Goal: Information Seeking & Learning: Learn about a topic

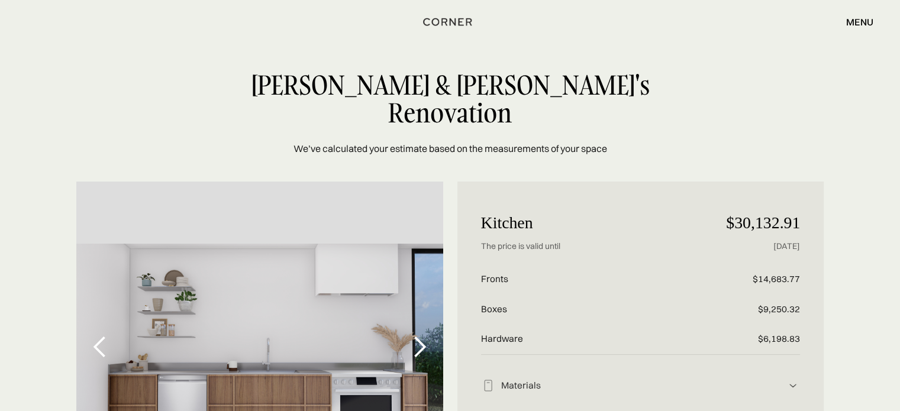
click at [837, 91] on div "We’ve calculated your estimate based on the measurements of your space [PERSON_…" at bounding box center [450, 113] width 900 height 85
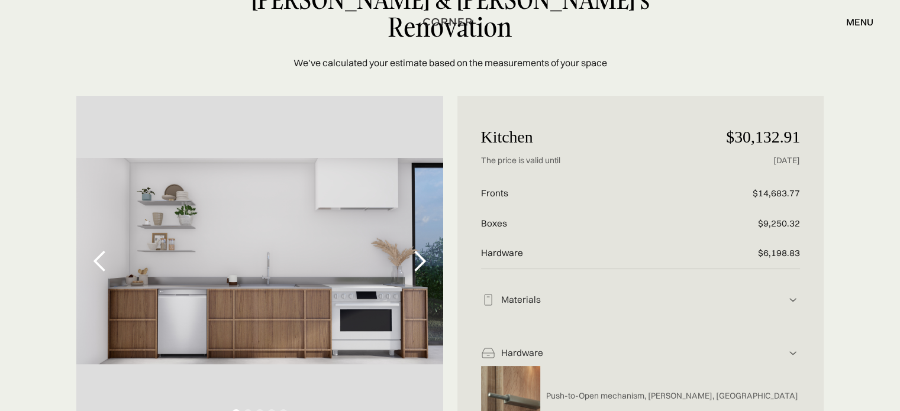
scroll to position [118, 0]
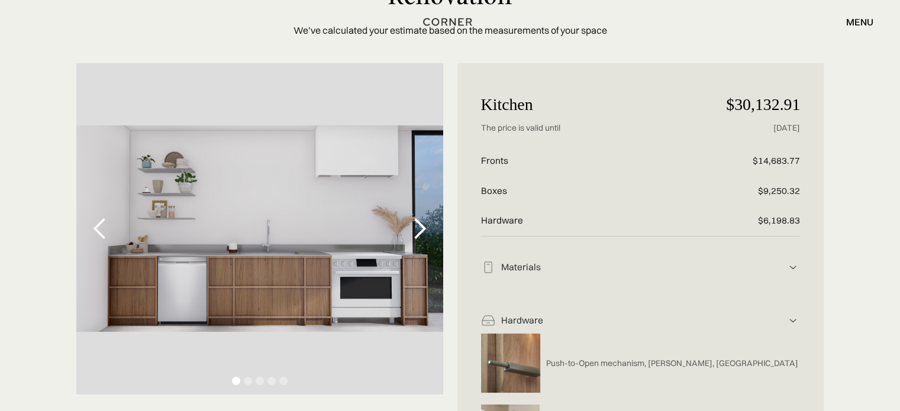
click at [421, 217] on div "next slide" at bounding box center [420, 229] width 24 height 24
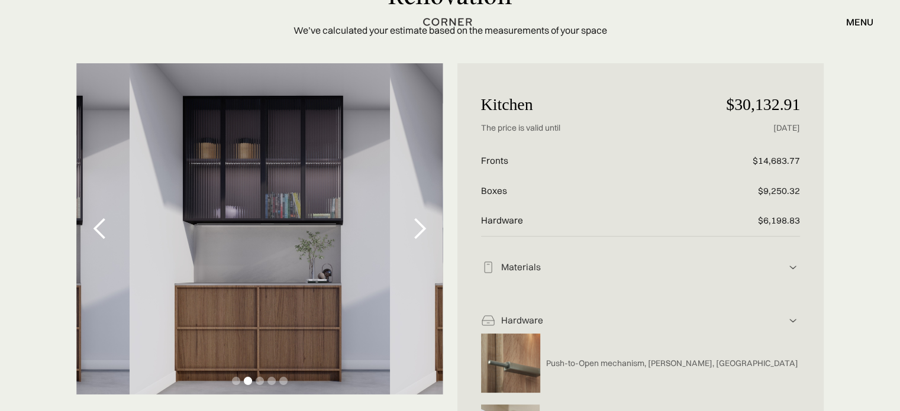
click at [419, 217] on div "next slide" at bounding box center [420, 229] width 24 height 24
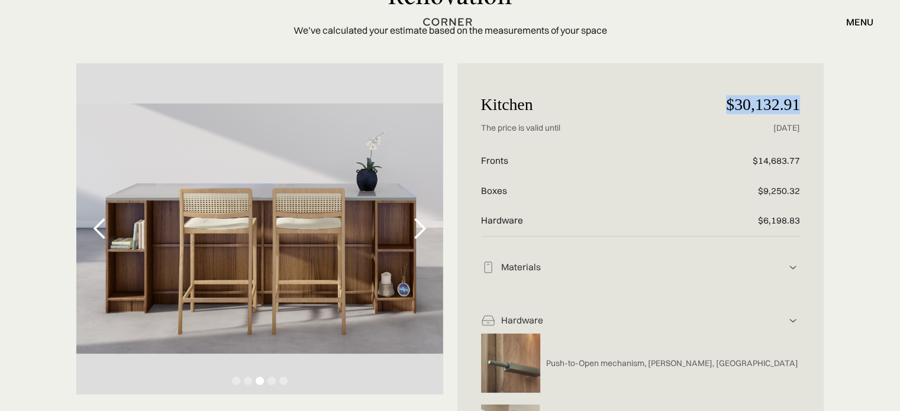
drag, startPoint x: 726, startPoint y: 79, endPoint x: 796, endPoint y: 70, distance: 70.9
click at [796, 87] on p "$30,132.91" at bounding box center [746, 105] width 106 height 36
click at [778, 206] on p "$6,198.83" at bounding box center [746, 221] width 106 height 30
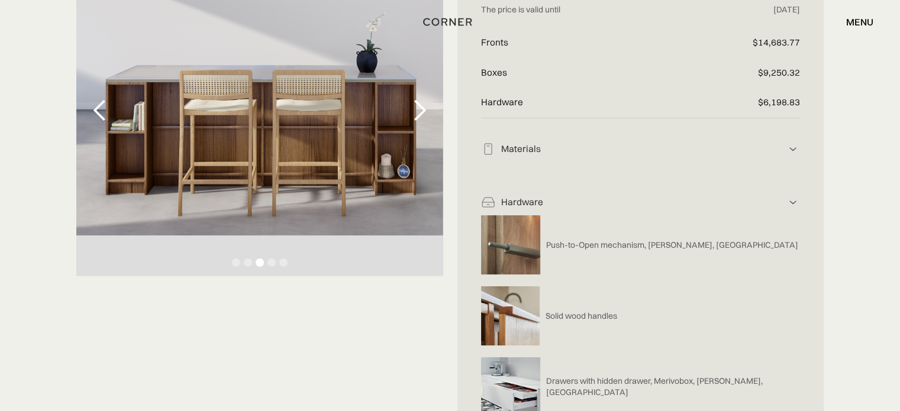
click at [721, 143] on div "Materials" at bounding box center [640, 149] width 291 height 12
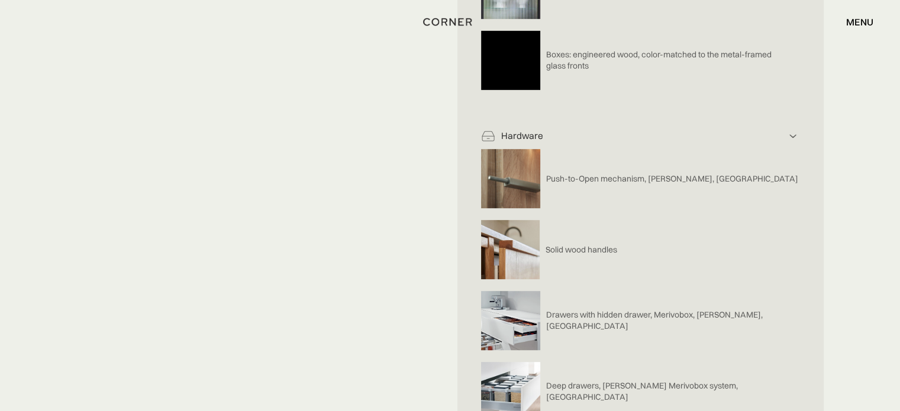
scroll to position [592, 0]
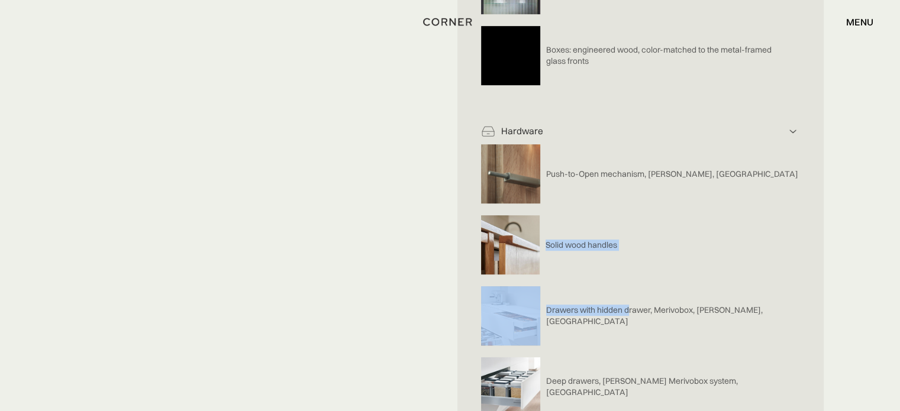
drag, startPoint x: 547, startPoint y: 213, endPoint x: 557, endPoint y: 217, distance: 10.9
click at [627, 279] on div "Hardware Push-to-Open mechanism, [PERSON_NAME], [GEOGRAPHIC_DATA] Solid wood ha…" at bounding box center [640, 337] width 319 height 473
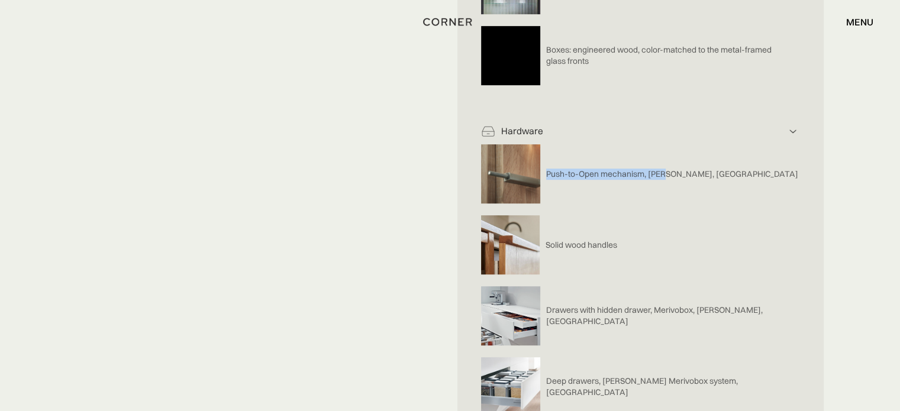
drag, startPoint x: 545, startPoint y: 146, endPoint x: 664, endPoint y: 150, distance: 119.5
click at [664, 150] on div "Push-to-Open mechanism, [PERSON_NAME], [GEOGRAPHIC_DATA]" at bounding box center [640, 173] width 319 height 71
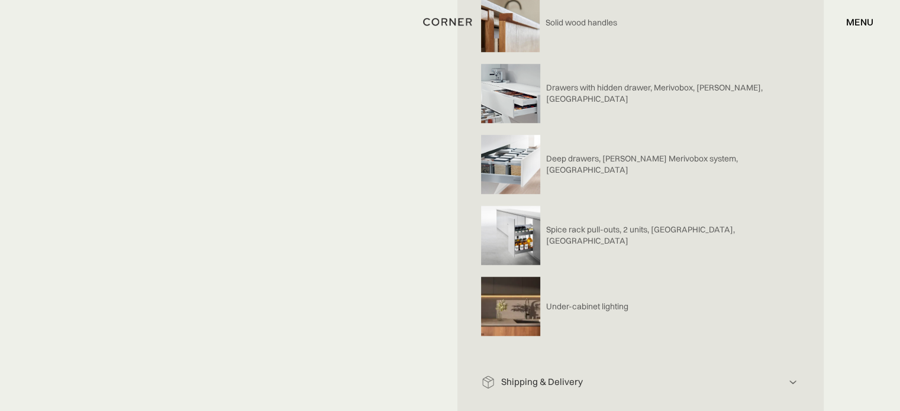
scroll to position [828, 0]
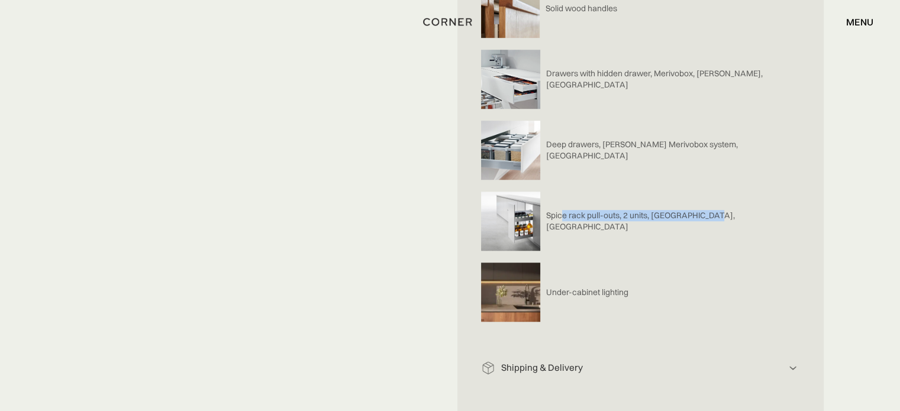
drag, startPoint x: 561, startPoint y: 196, endPoint x: 620, endPoint y: 252, distance: 81.2
click at [722, 194] on div "Spice rack pull-outs, 2 units, [GEOGRAPHIC_DATA], [GEOGRAPHIC_DATA]" at bounding box center [640, 221] width 319 height 71
drag, startPoint x: 559, startPoint y: 264, endPoint x: 648, endPoint y: 257, distance: 89.7
click at [639, 270] on div "Under-cabinet lighting" at bounding box center [640, 292] width 319 height 71
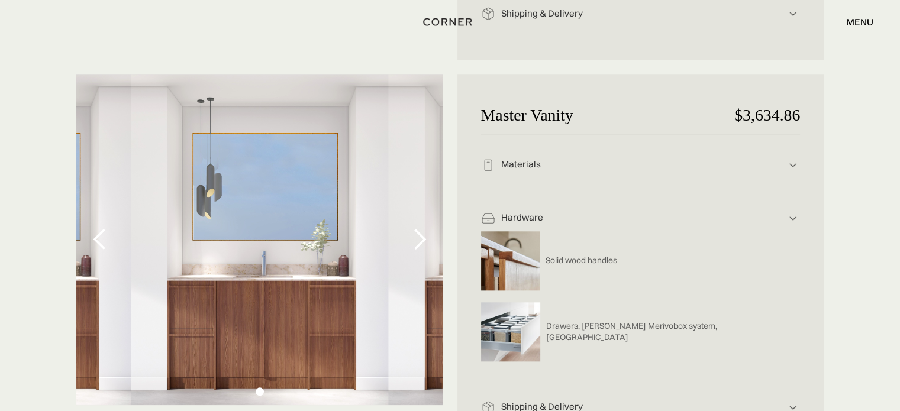
scroll to position [1183, 0]
drag, startPoint x: 735, startPoint y: 89, endPoint x: 791, endPoint y: 88, distance: 56.2
click at [791, 97] on p "$3,634.86" at bounding box center [746, 115] width 106 height 36
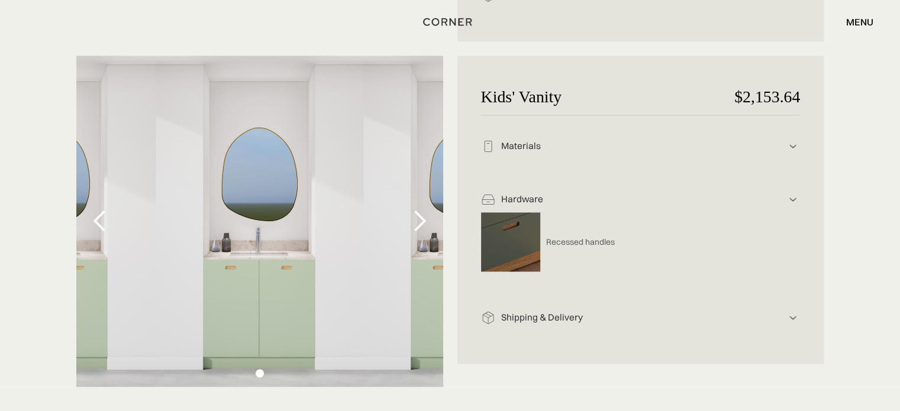
scroll to position [1597, 0]
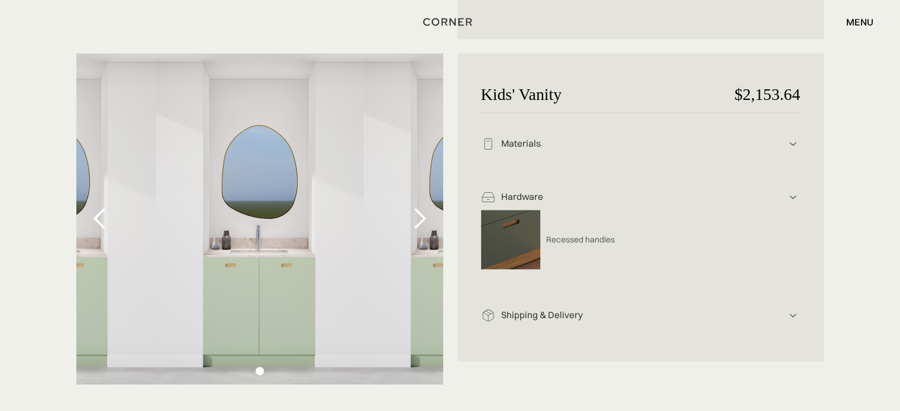
click at [610, 138] on div "Materials" at bounding box center [640, 144] width 291 height 12
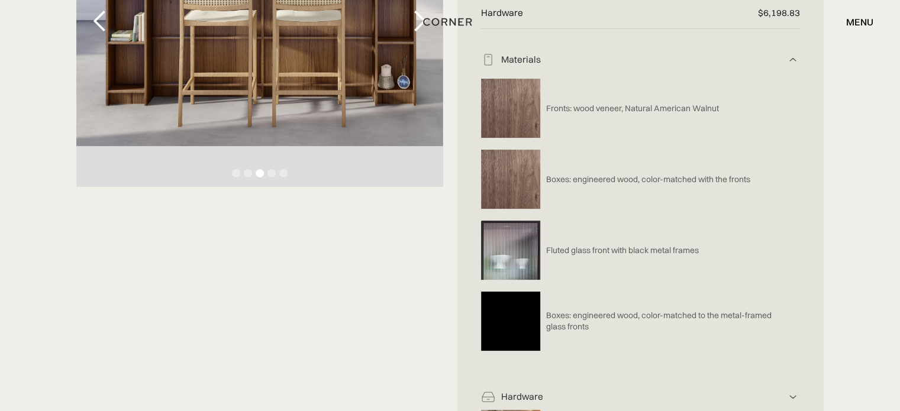
scroll to position [355, 0]
